Goal: Navigation & Orientation: Find specific page/section

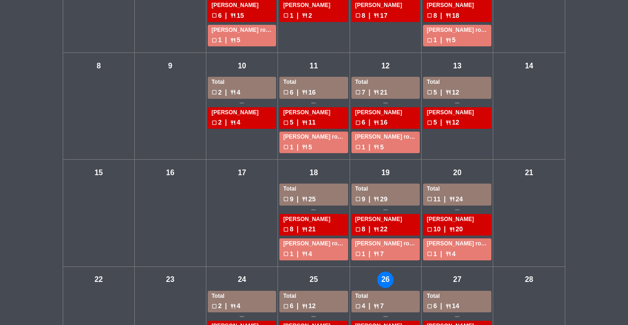
scroll to position [197, 0]
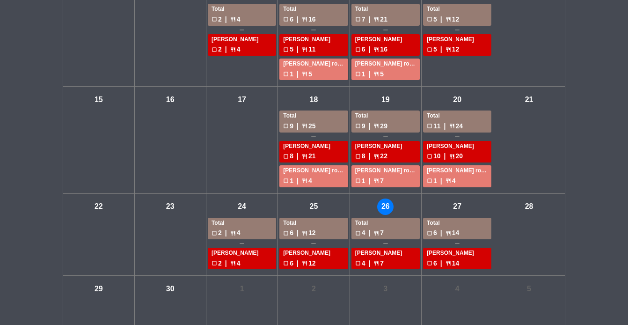
click at [443, 231] on div "check_box_outline_blank 6 | restaurant 14" at bounding box center [456, 232] width 61 height 11
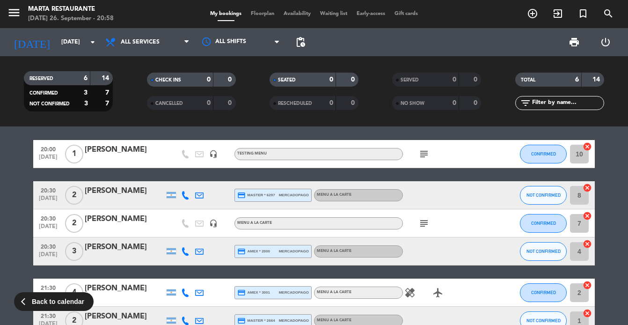
scroll to position [1, 0]
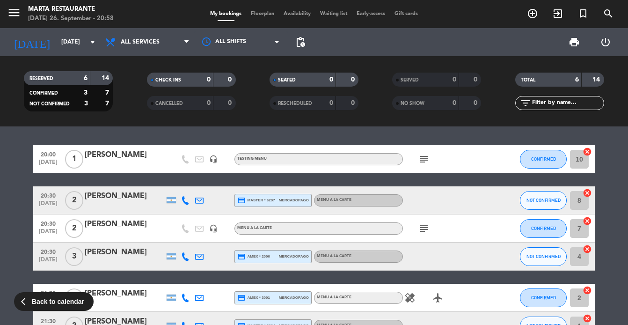
click at [422, 230] on icon "subject" at bounding box center [423, 228] width 11 height 11
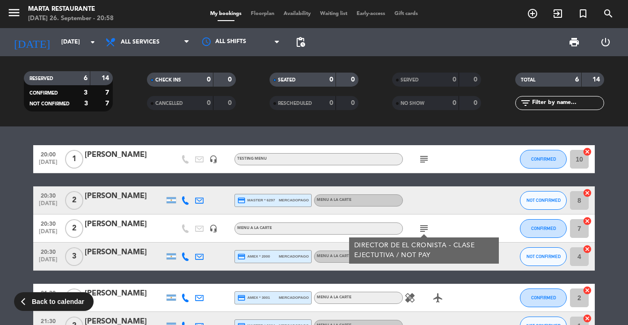
scroll to position [0, 0]
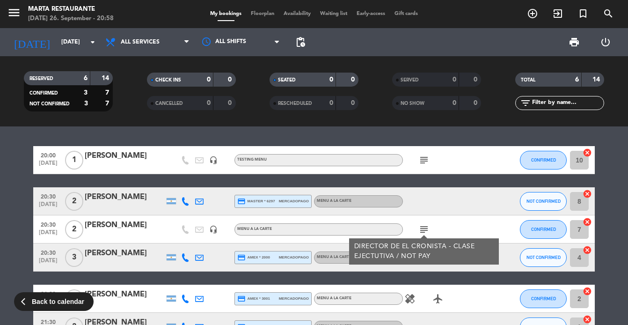
click at [428, 159] on icon "subject" at bounding box center [423, 159] width 11 height 11
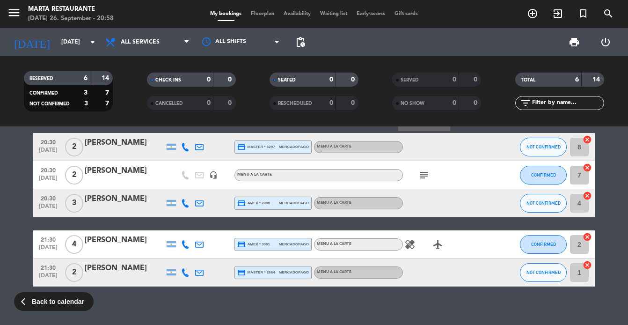
scroll to position [63, 0]
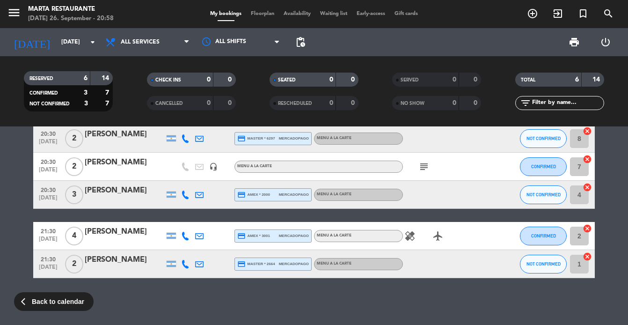
click at [412, 235] on icon "healing" at bounding box center [409, 235] width 11 height 11
click at [441, 265] on div at bounding box center [445, 264] width 84 height 28
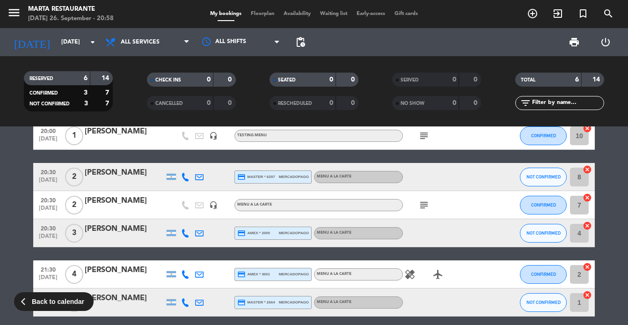
scroll to position [0, 0]
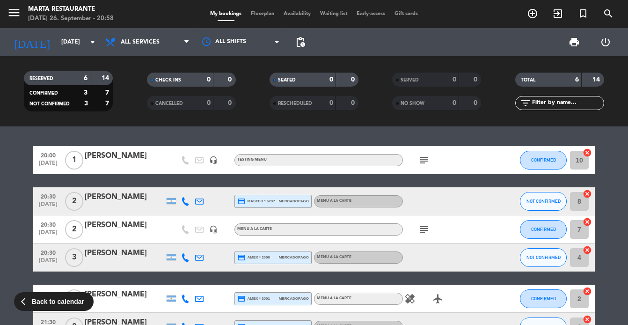
click at [21, 12] on span "menu" at bounding box center [17, 14] width 21 height 22
click at [19, 13] on icon "menu" at bounding box center [14, 13] width 14 height 14
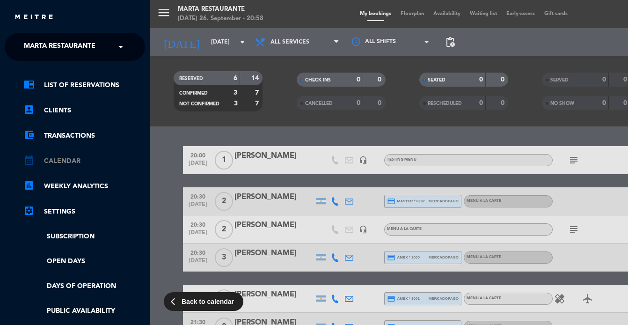
click at [68, 158] on link "calendar_month Calendar" at bounding box center [84, 160] width 122 height 11
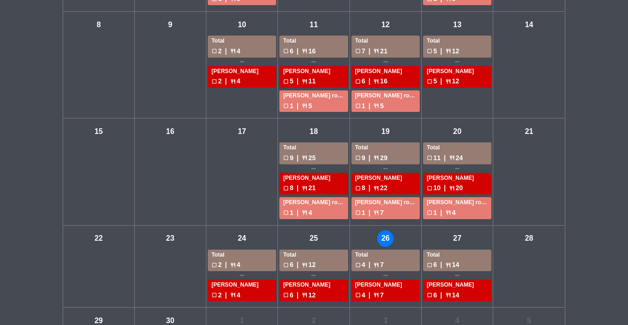
scroll to position [218, 0]
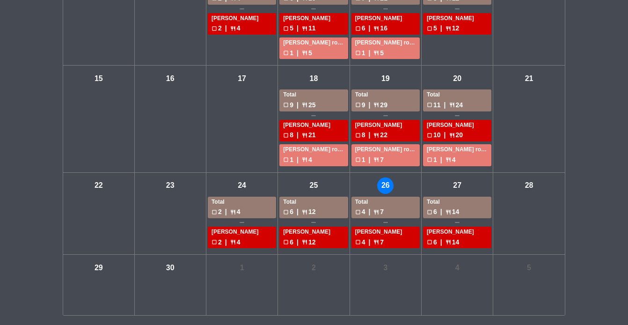
click at [400, 209] on div "check_box_outline_blank 4 | restaurant 7" at bounding box center [385, 211] width 61 height 11
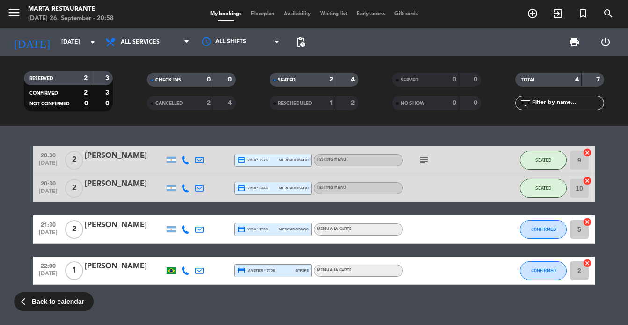
click at [425, 159] on icon "subject" at bounding box center [423, 159] width 11 height 11
click at [381, 160] on div "TESTING MENU" at bounding box center [358, 160] width 89 height 12
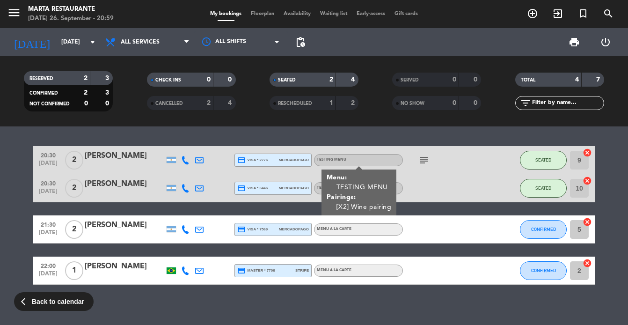
click at [412, 195] on div at bounding box center [445, 188] width 84 height 28
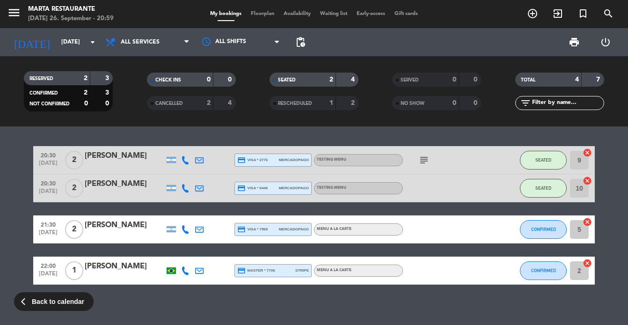
click at [379, 190] on div "TESTING MENU" at bounding box center [358, 188] width 89 height 12
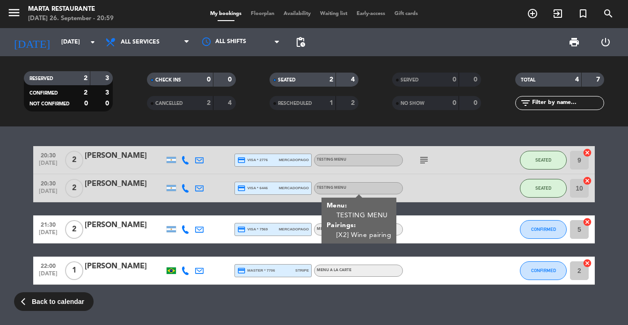
click at [421, 191] on div at bounding box center [445, 188] width 84 height 28
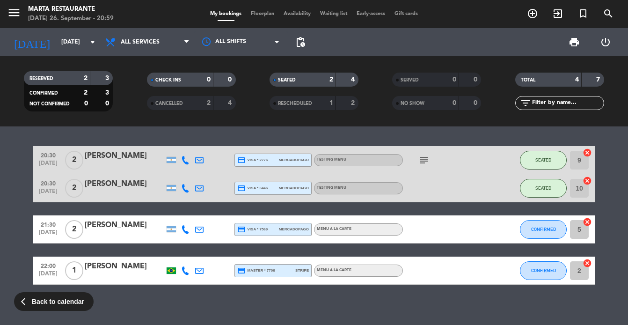
click at [423, 160] on icon "subject" at bounding box center [423, 159] width 11 height 11
click at [18, 9] on icon "menu" at bounding box center [14, 13] width 14 height 14
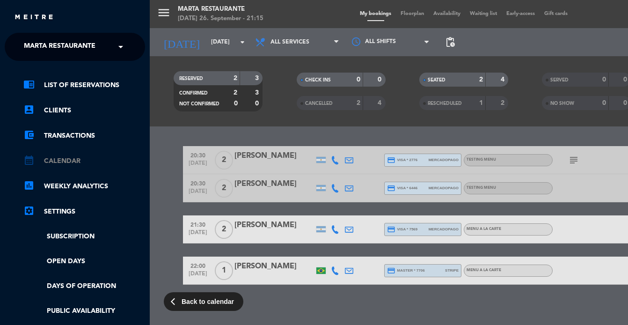
click at [64, 159] on link "calendar_month Calendar" at bounding box center [84, 160] width 122 height 11
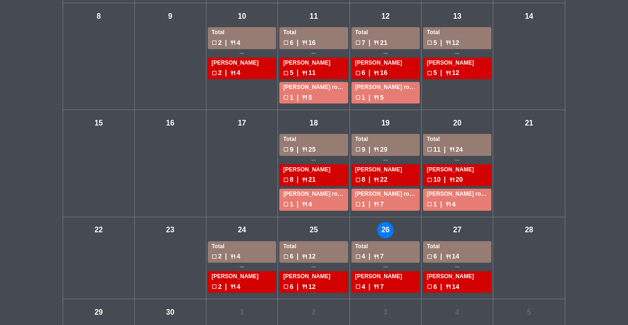
scroll to position [188, 0]
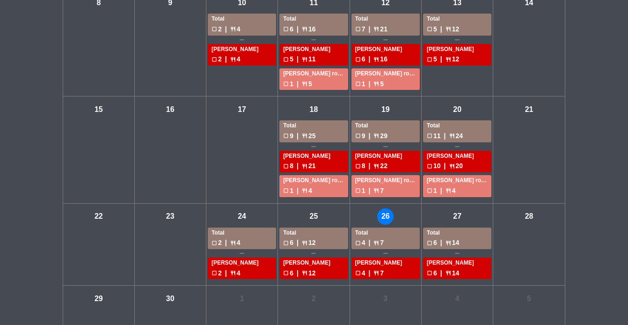
click at [402, 242] on div "check_box_outline_blank 4 | restaurant 7" at bounding box center [385, 242] width 61 height 11
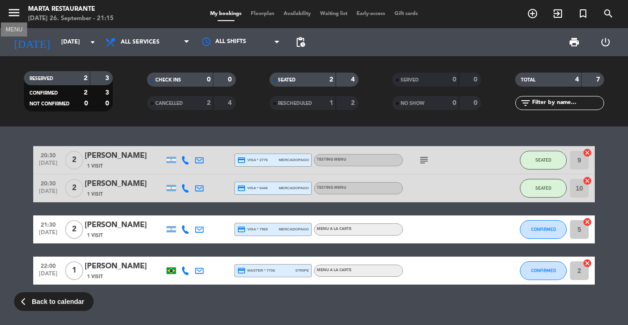
click at [15, 16] on icon "menu" at bounding box center [14, 13] width 14 height 14
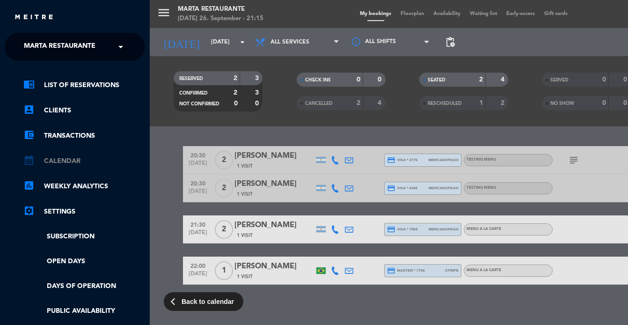
click at [63, 162] on link "calendar_month Calendar" at bounding box center [84, 160] width 122 height 11
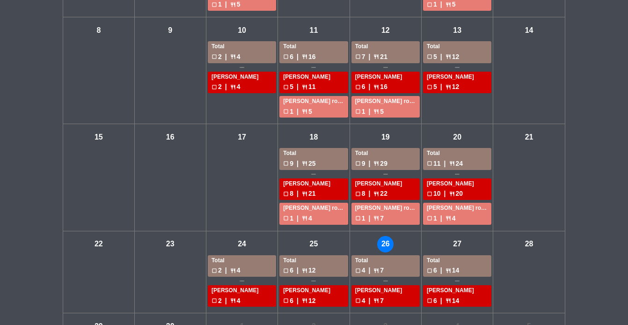
scroll to position [172, 0]
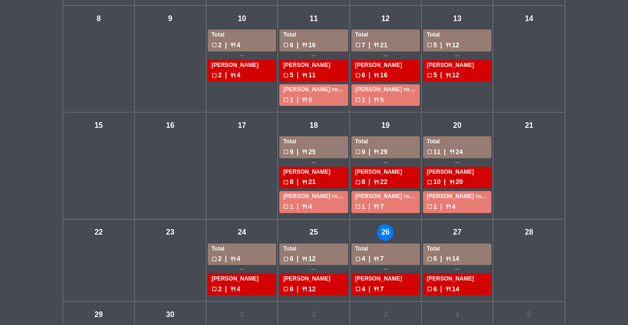
click at [478, 249] on div "Total" at bounding box center [456, 248] width 61 height 9
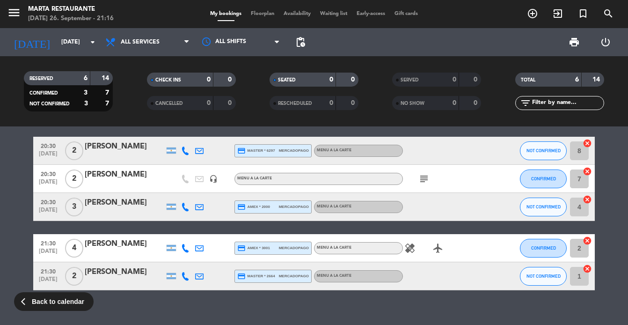
scroll to position [50, 0]
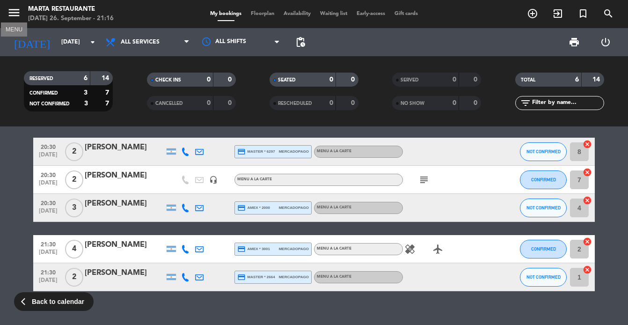
click at [15, 7] on icon "menu" at bounding box center [14, 13] width 14 height 14
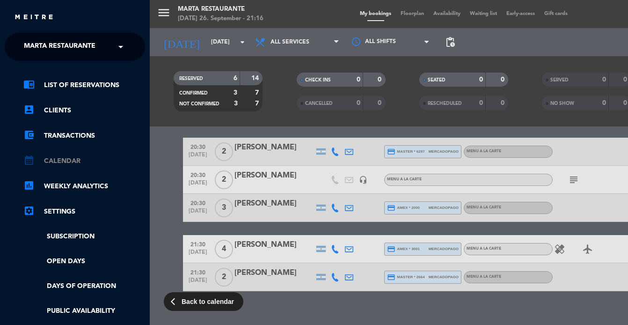
click at [63, 155] on link "calendar_month Calendar" at bounding box center [84, 160] width 122 height 11
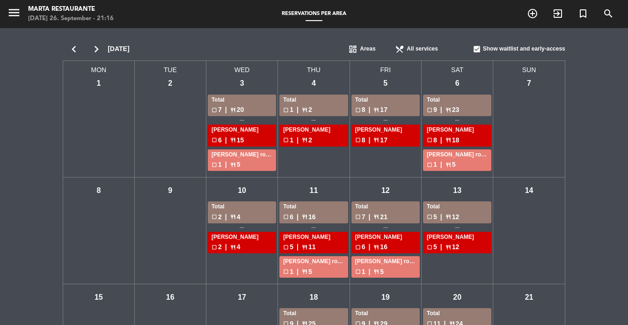
click at [92, 47] on icon "chevron_right" at bounding box center [96, 49] width 22 height 13
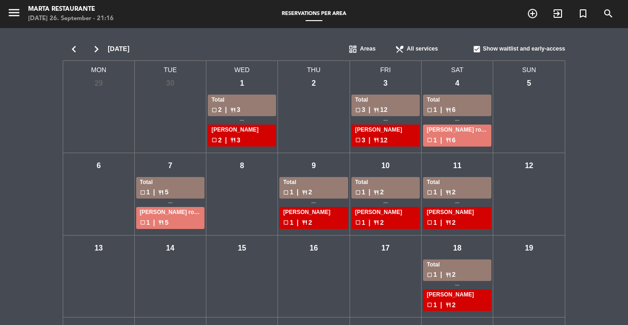
click at [369, 108] on span "|" at bounding box center [369, 109] width 2 height 11
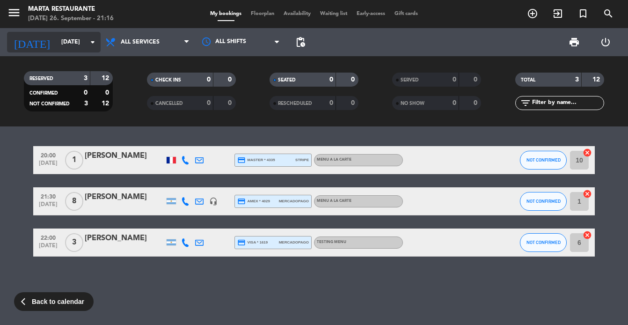
click at [85, 41] on input "[DATE]" at bounding box center [96, 42] width 79 height 16
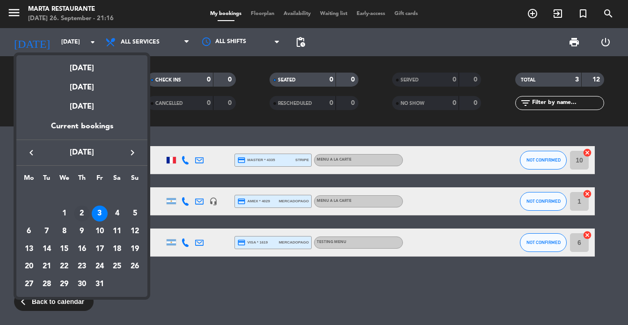
click at [84, 212] on div "2" at bounding box center [82, 213] width 16 height 16
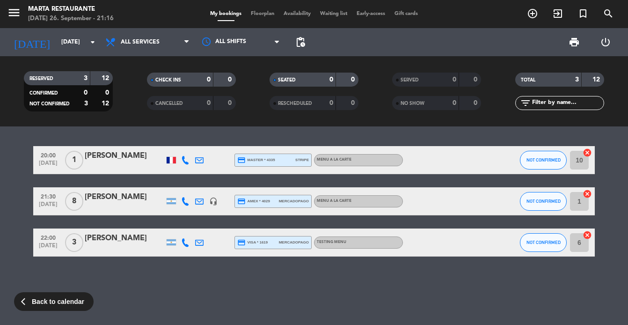
type input "[DATE]"
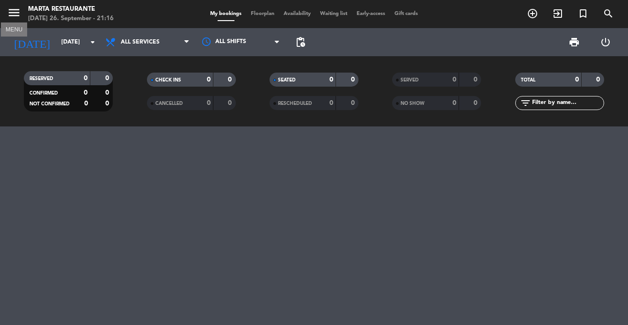
click at [8, 7] on icon "menu" at bounding box center [14, 13] width 14 height 14
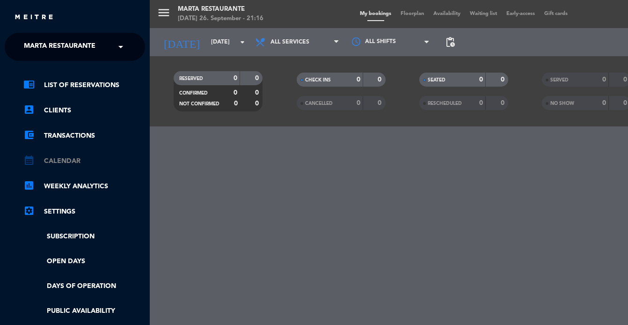
click at [71, 165] on link "calendar_month Calendar" at bounding box center [84, 160] width 122 height 11
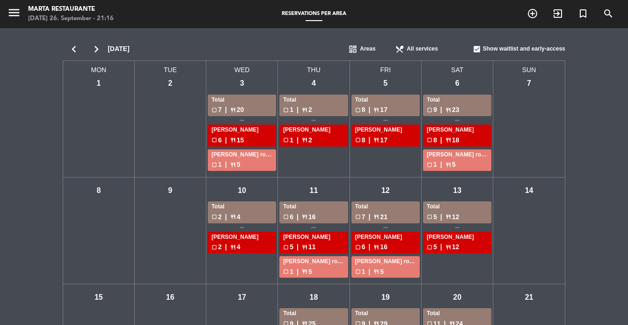
click at [99, 47] on icon "chevron_right" at bounding box center [96, 49] width 22 height 13
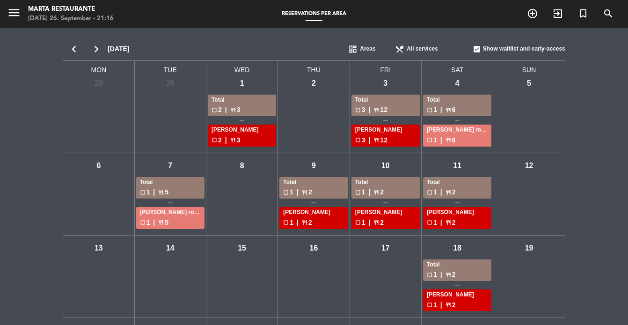
click at [98, 52] on icon "chevron_right" at bounding box center [96, 49] width 22 height 13
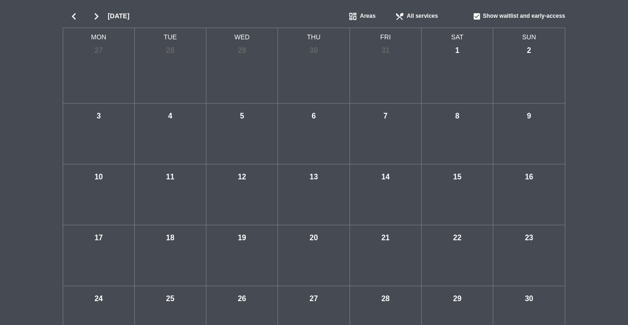
scroll to position [64, 0]
